Goal: Task Accomplishment & Management: Manage account settings

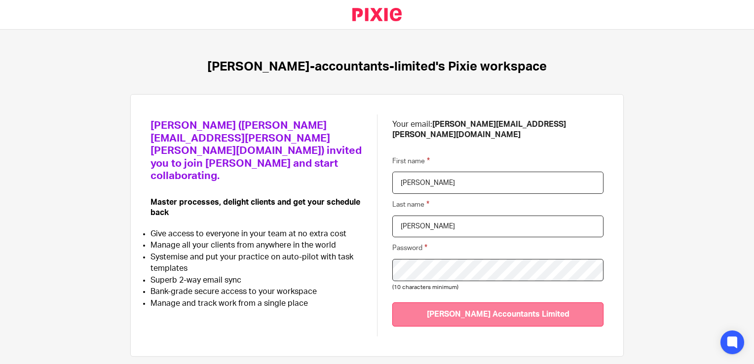
click at [442, 305] on input "Join Corrigan Accountants Limited" at bounding box center [497, 315] width 211 height 24
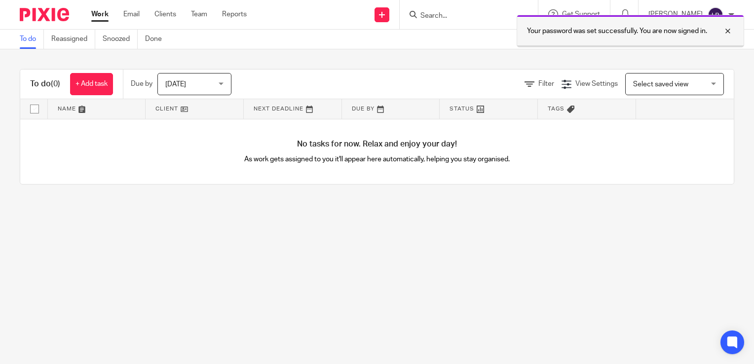
click at [728, 31] on div at bounding box center [720, 31] width 27 height 12
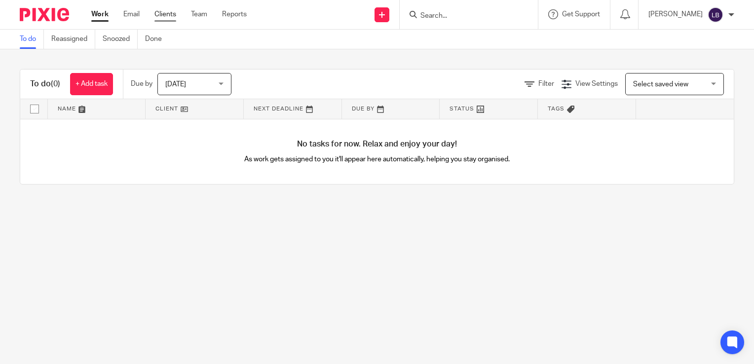
click at [166, 12] on link "Clients" at bounding box center [165, 14] width 22 height 10
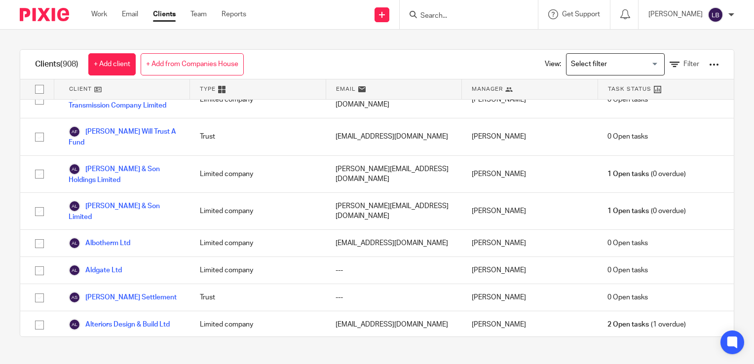
scroll to position [734, 0]
